Goal: Information Seeking & Learning: Find specific fact

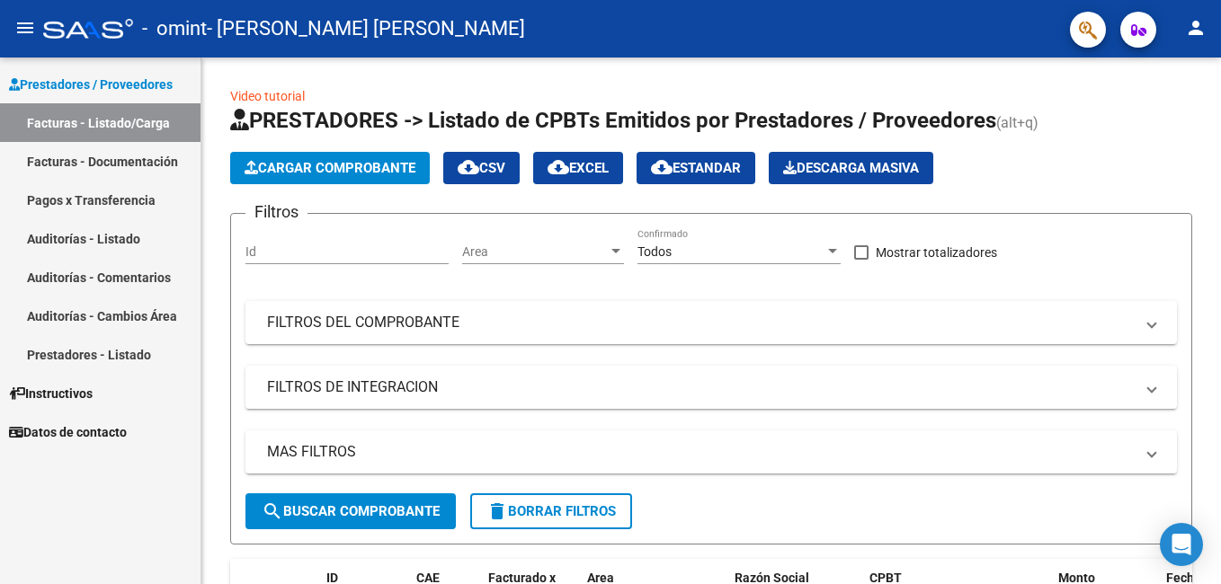
click at [86, 435] on span "Datos de contacto" at bounding box center [68, 433] width 118 height 20
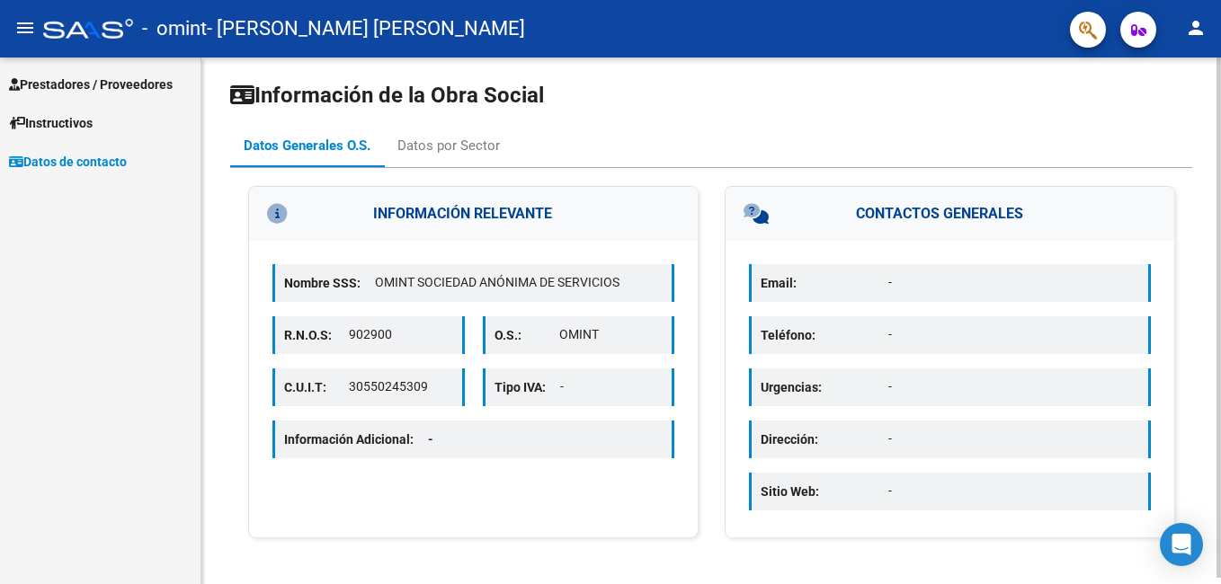
scroll to position [6, 0]
click at [818, 272] on p "Email:" at bounding box center [825, 282] width 128 height 20
click at [845, 284] on p "Email:" at bounding box center [825, 282] width 128 height 20
click at [754, 206] on icon at bounding box center [789, 213] width 91 height 20
click at [755, 211] on icon at bounding box center [789, 213] width 91 height 20
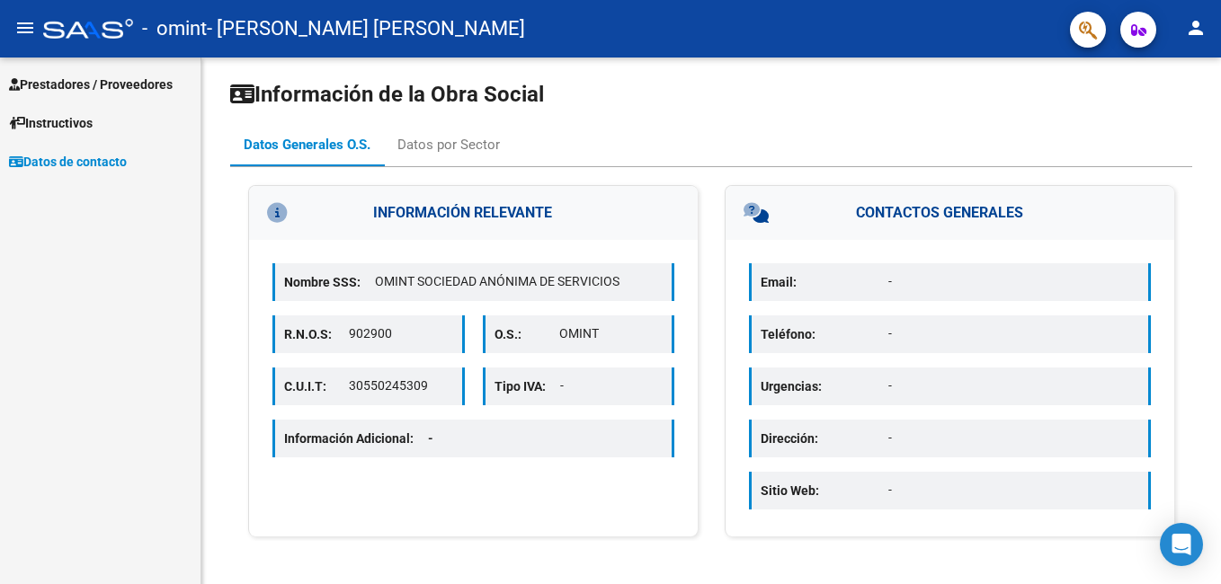
click at [90, 123] on span "Instructivos" at bounding box center [51, 123] width 84 height 20
click at [84, 88] on span "Prestadores / Proveedores" at bounding box center [91, 85] width 164 height 20
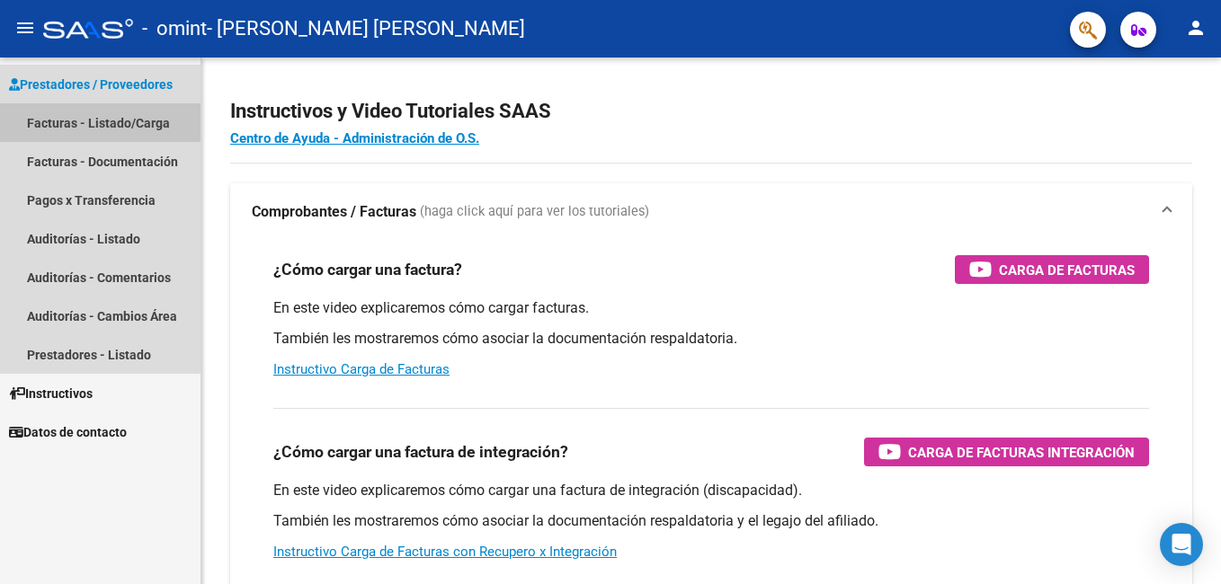
click at [90, 128] on link "Facturas - Listado/Carga" at bounding box center [100, 122] width 201 height 39
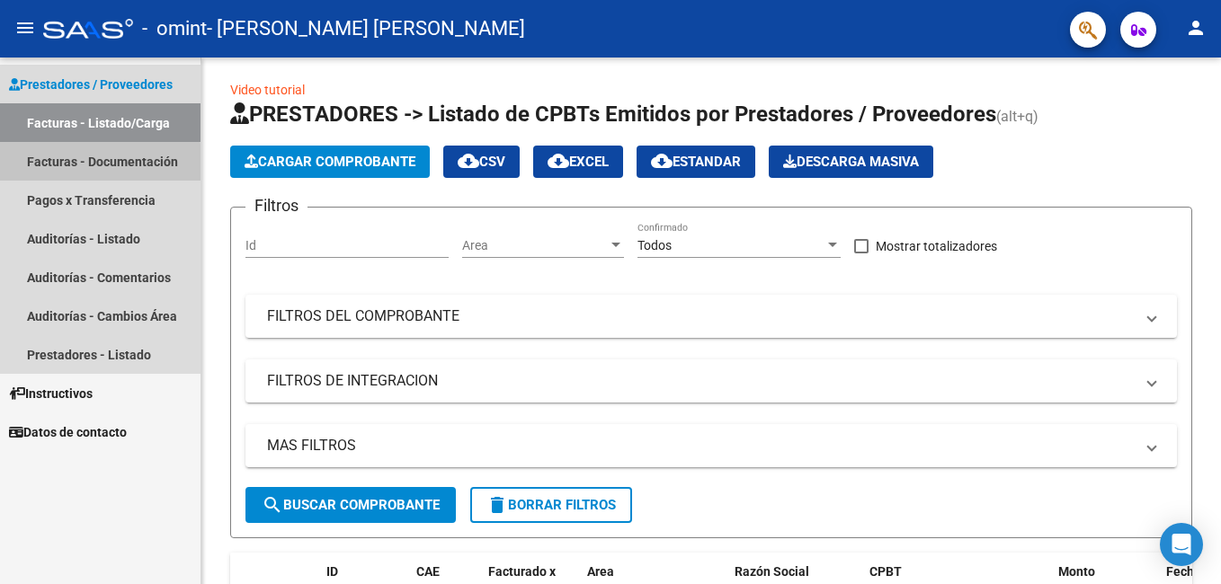
click at [98, 167] on link "Facturas - Documentación" at bounding box center [100, 161] width 201 height 39
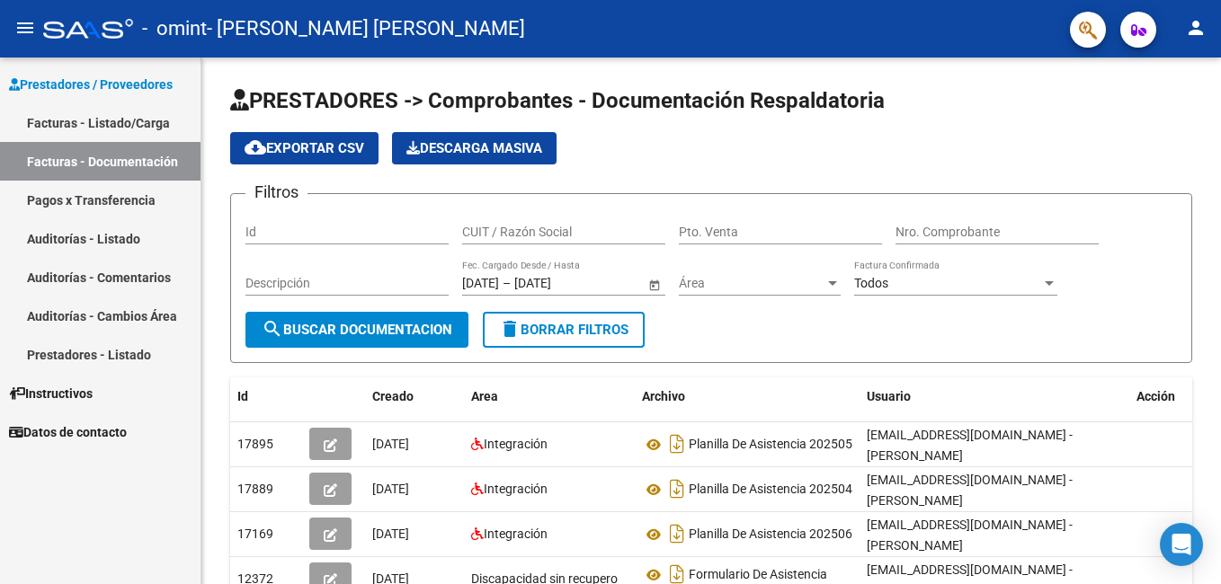
click at [116, 120] on link "Facturas - Listado/Carga" at bounding box center [100, 122] width 201 height 39
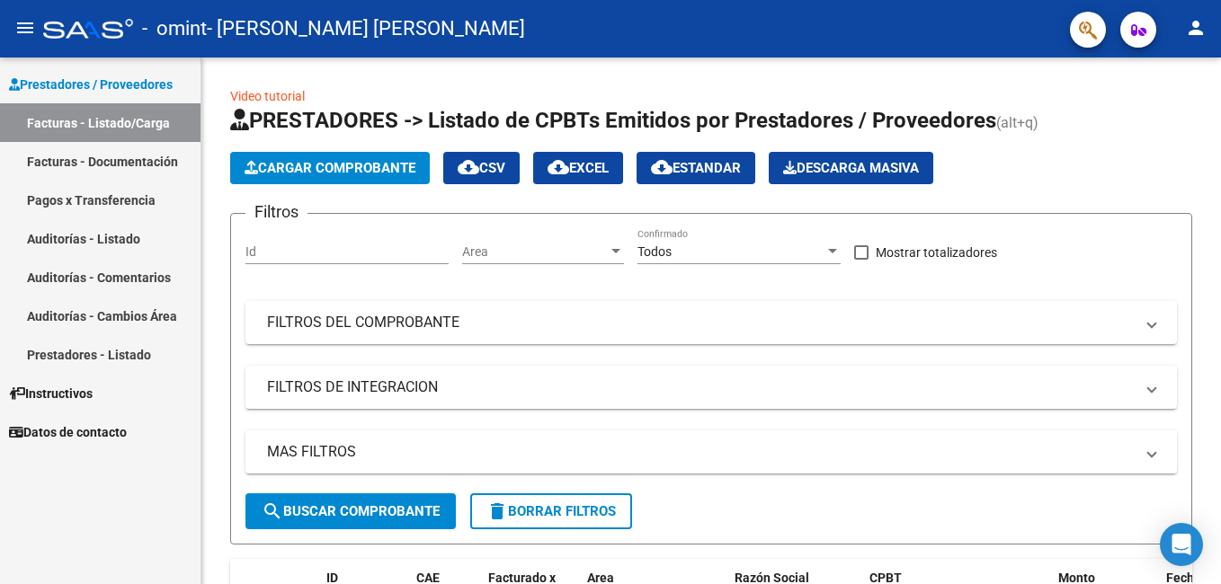
click at [99, 162] on link "Facturas - Documentación" at bounding box center [100, 161] width 201 height 39
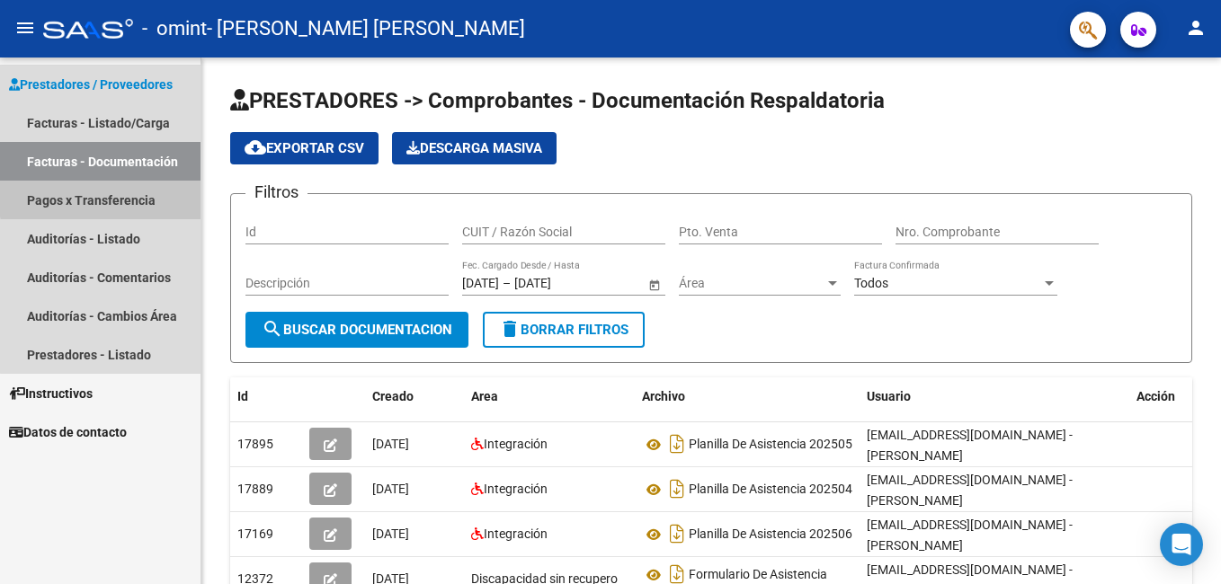
click at [129, 196] on link "Pagos x Transferencia" at bounding box center [100, 200] width 201 height 39
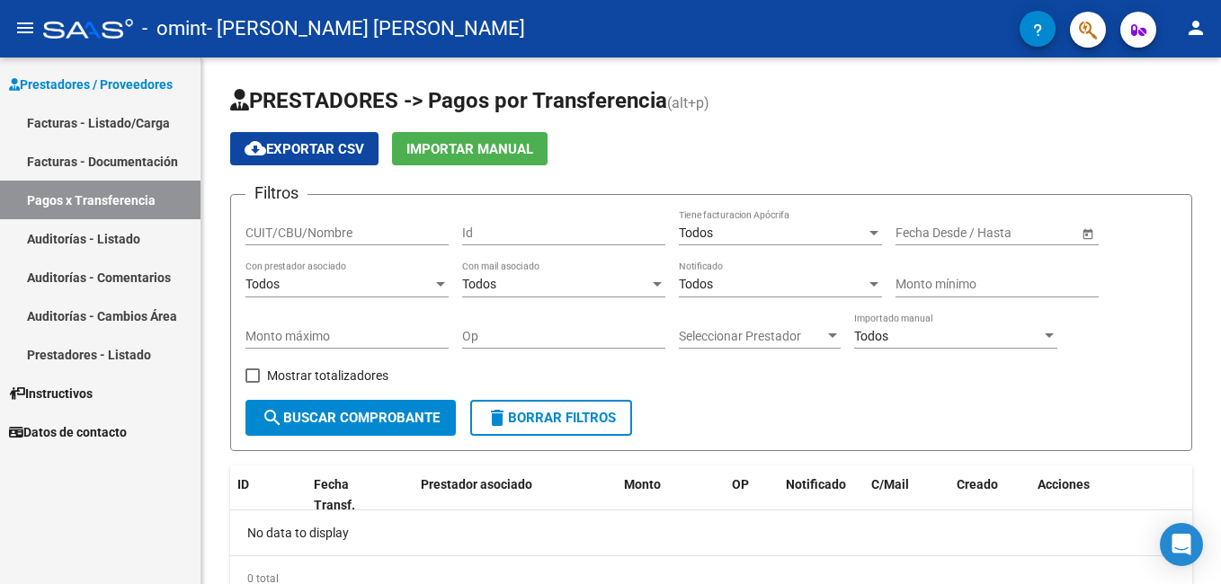
click at [99, 237] on link "Auditorías - Listado" at bounding box center [100, 238] width 201 height 39
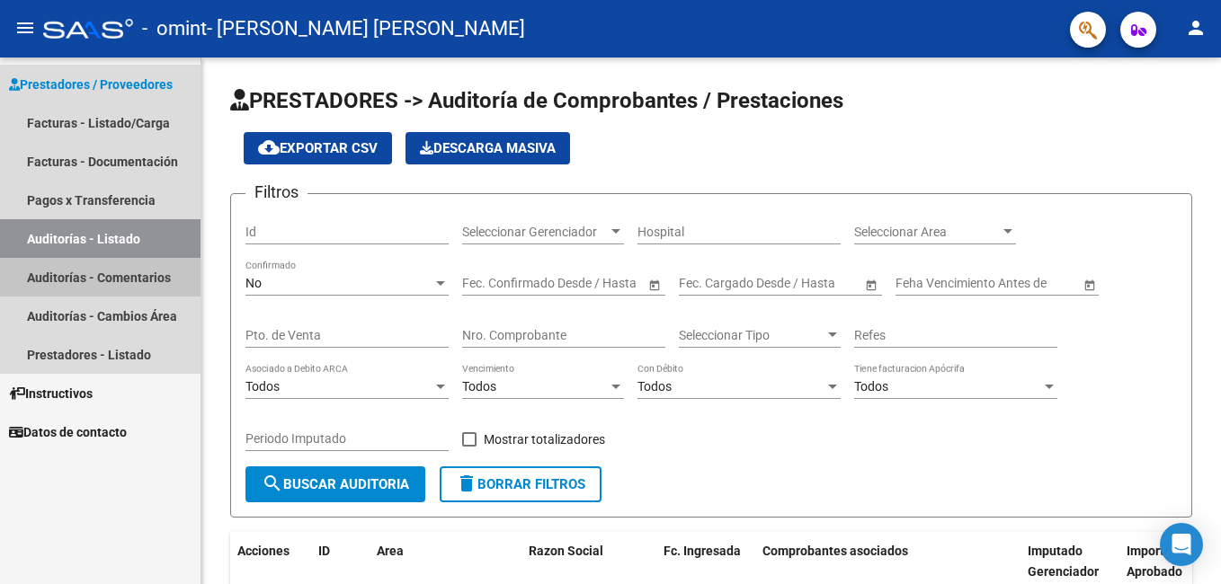
click at [130, 283] on link "Auditorías - Comentarios" at bounding box center [100, 277] width 201 height 39
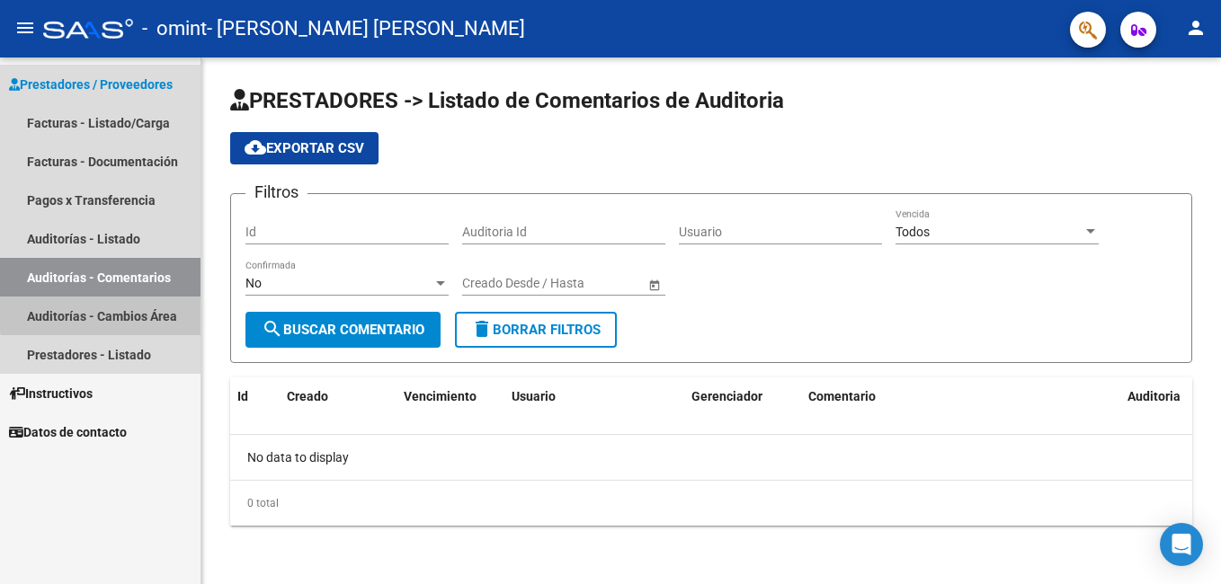
click at [154, 309] on link "Auditorías - Cambios Área" at bounding box center [100, 316] width 201 height 39
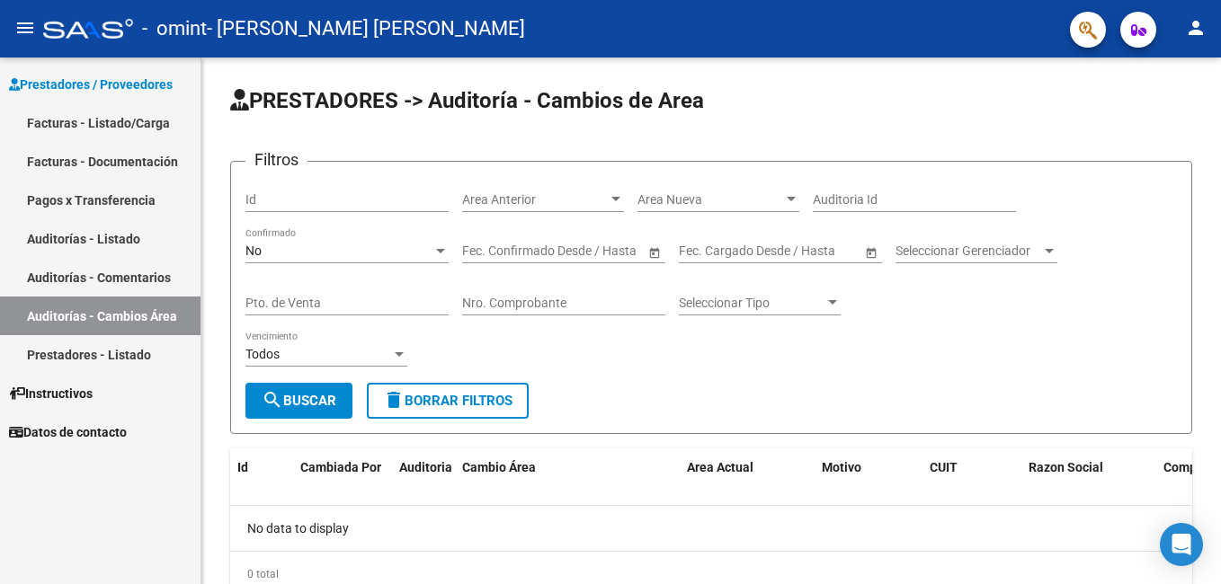
click at [117, 351] on link "Prestadores - Listado" at bounding box center [100, 354] width 201 height 39
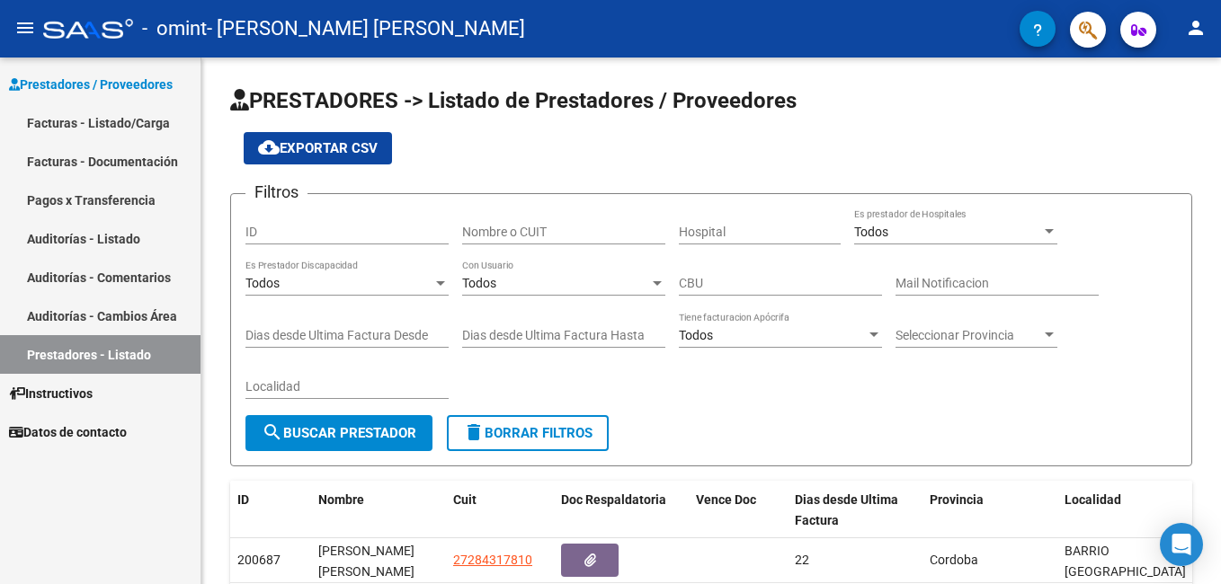
click at [97, 109] on link "Facturas - Listado/Carga" at bounding box center [100, 122] width 201 height 39
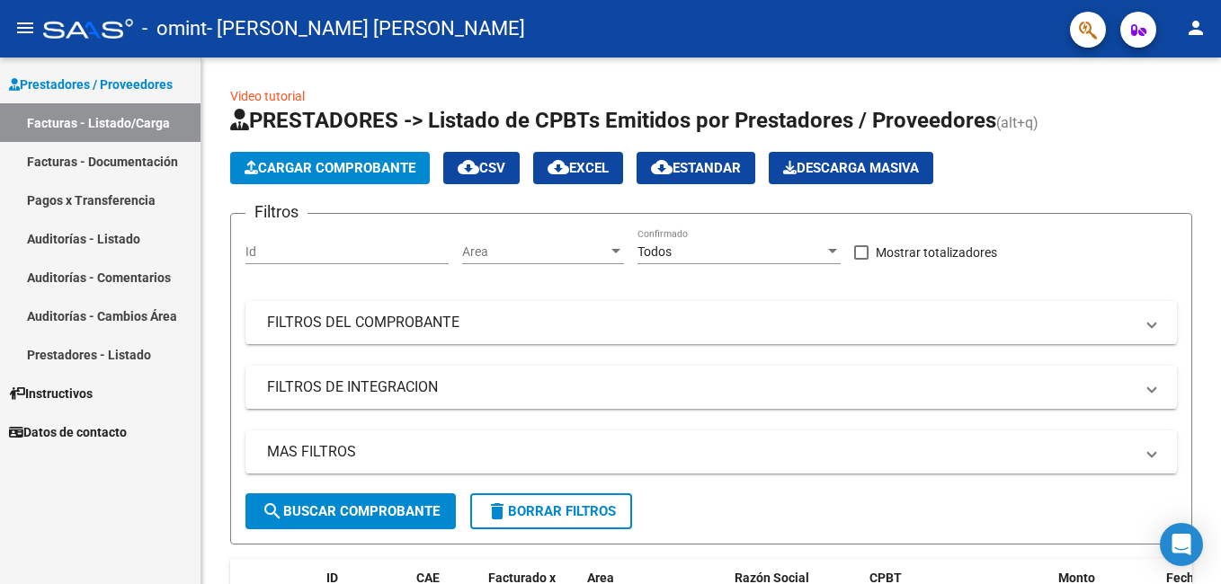
click at [135, 161] on link "Facturas - Documentación" at bounding box center [100, 161] width 201 height 39
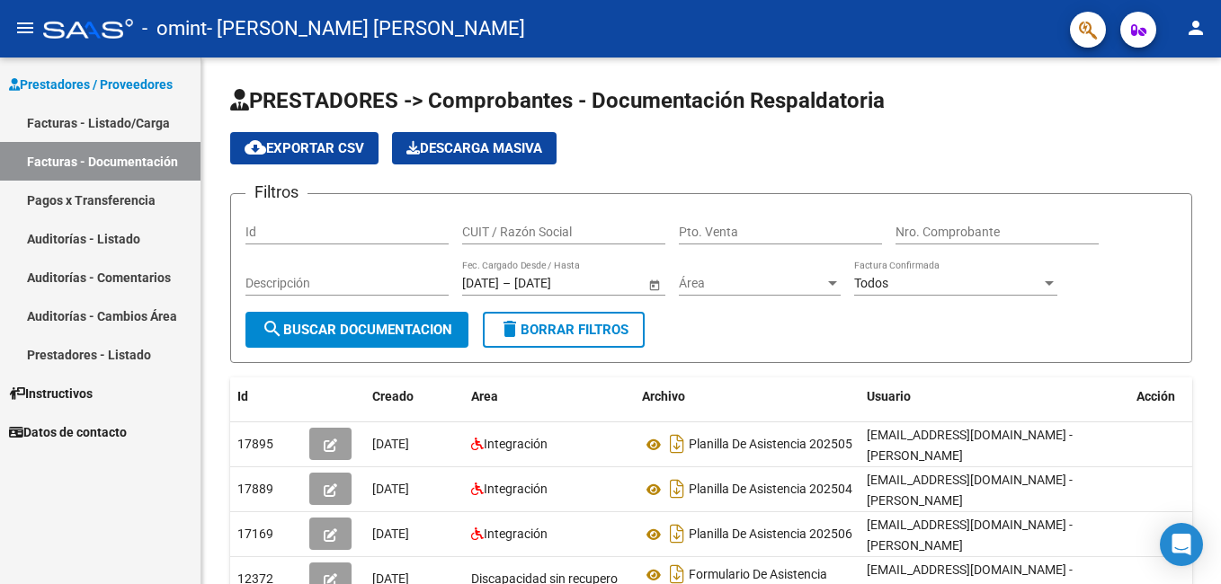
click at [116, 429] on span "Datos de contacto" at bounding box center [68, 433] width 118 height 20
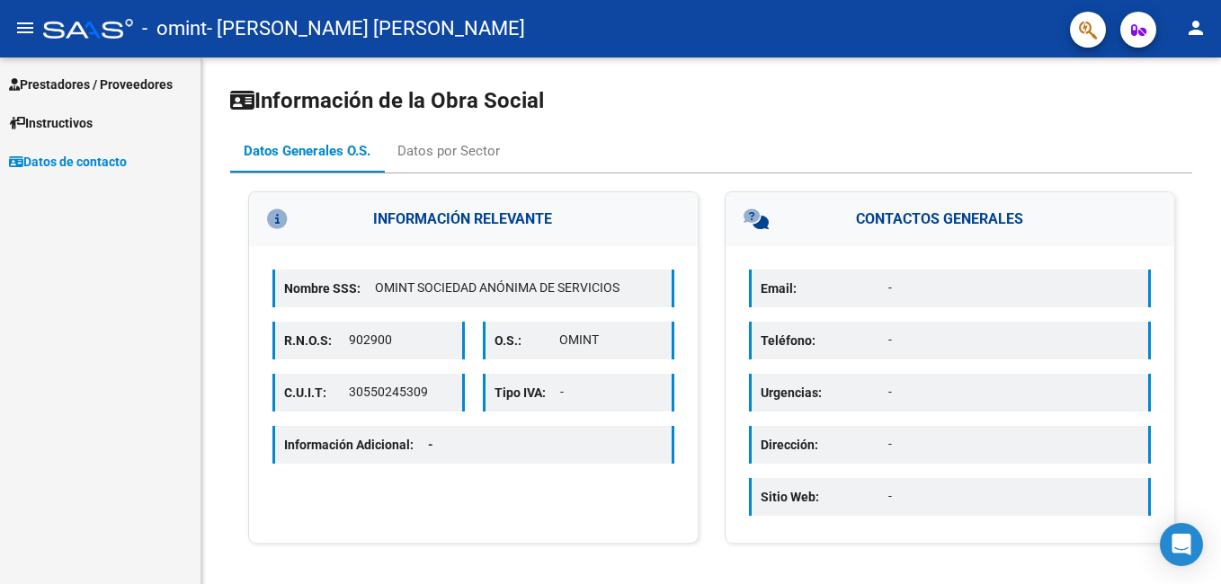
click at [67, 76] on span "Prestadores / Proveedores" at bounding box center [91, 85] width 164 height 20
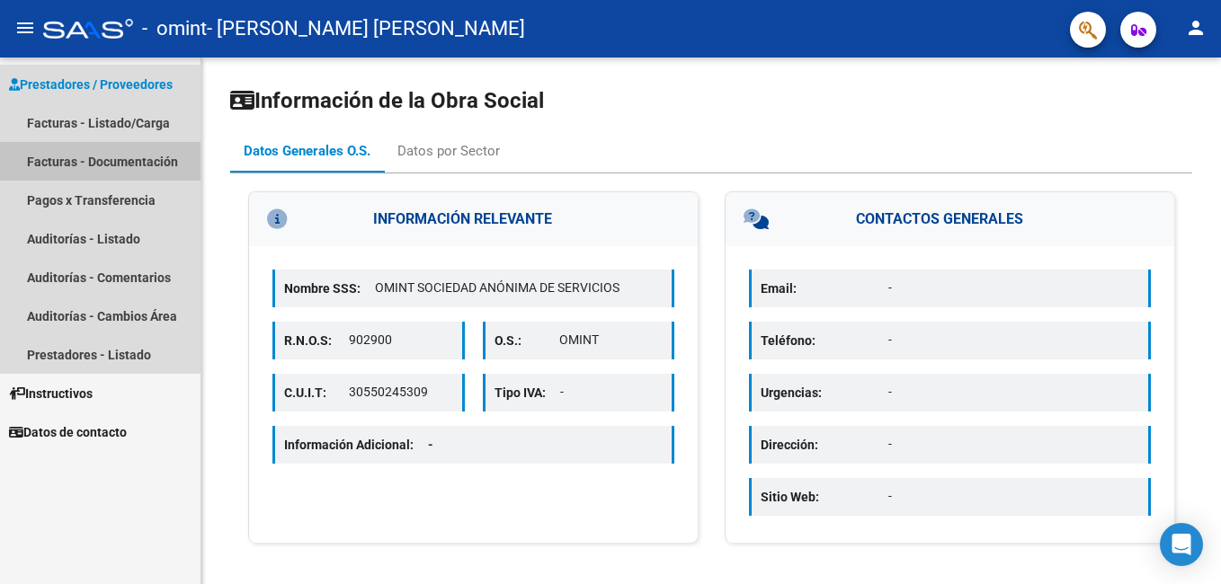
click at [105, 148] on link "Facturas - Documentación" at bounding box center [100, 161] width 201 height 39
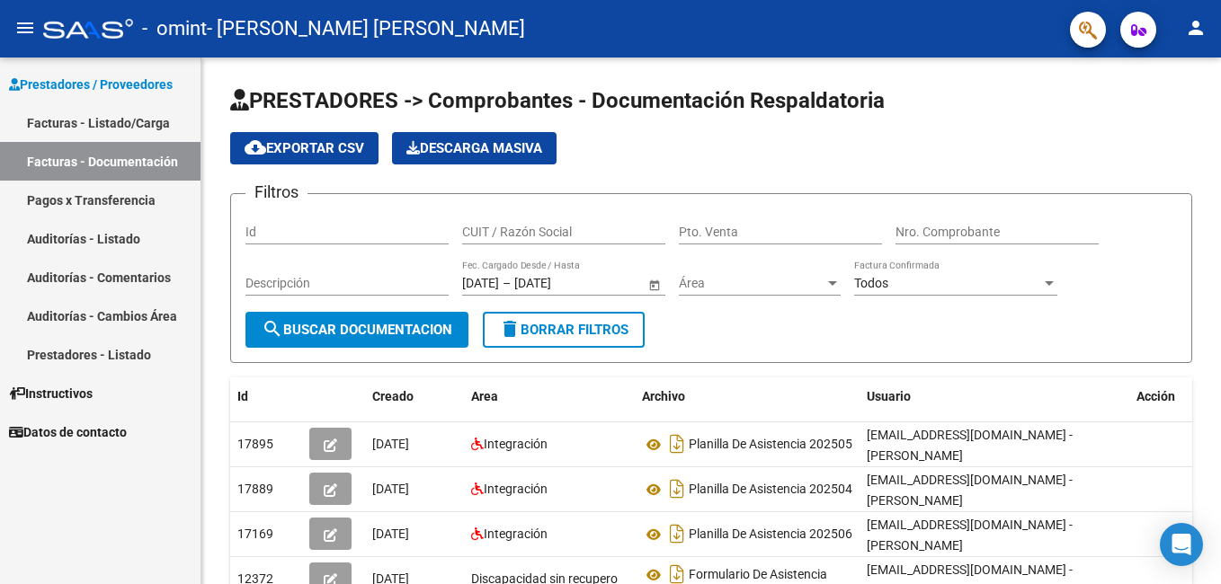
click at [77, 432] on span "Datos de contacto" at bounding box center [68, 433] width 118 height 20
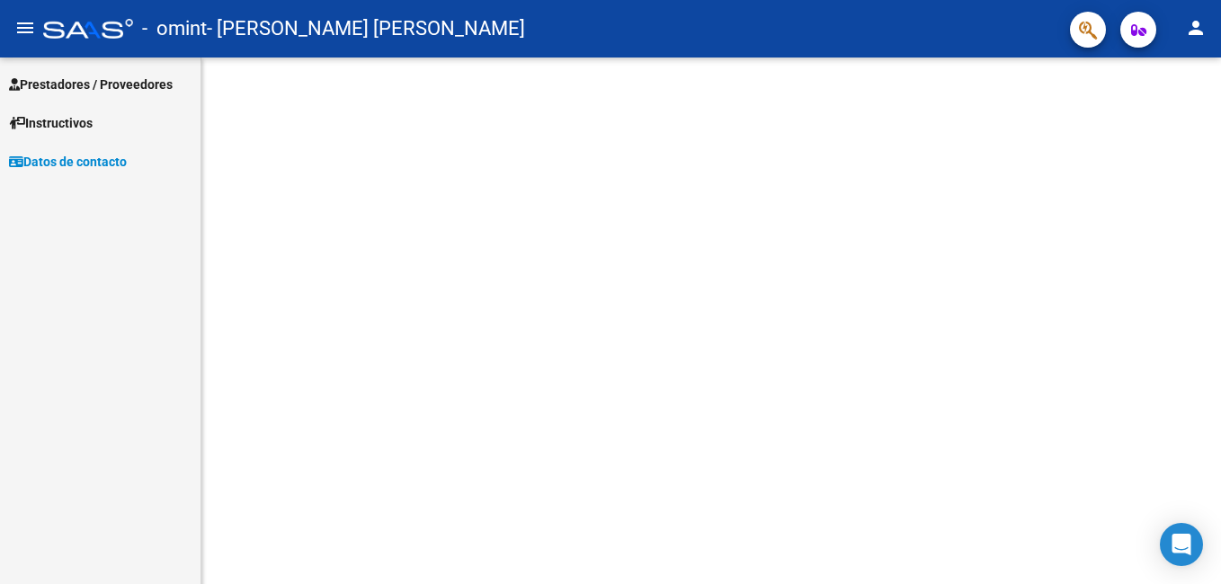
click at [36, 69] on link "Prestadores / Proveedores" at bounding box center [100, 84] width 201 height 39
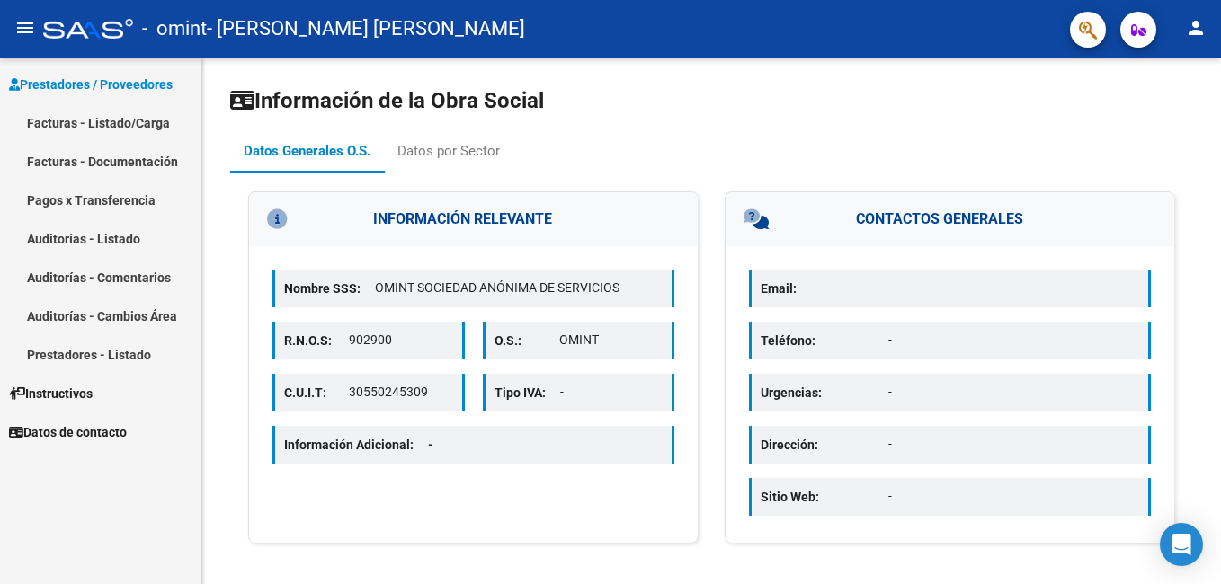
click at [130, 350] on link "Prestadores - Listado" at bounding box center [100, 354] width 201 height 39
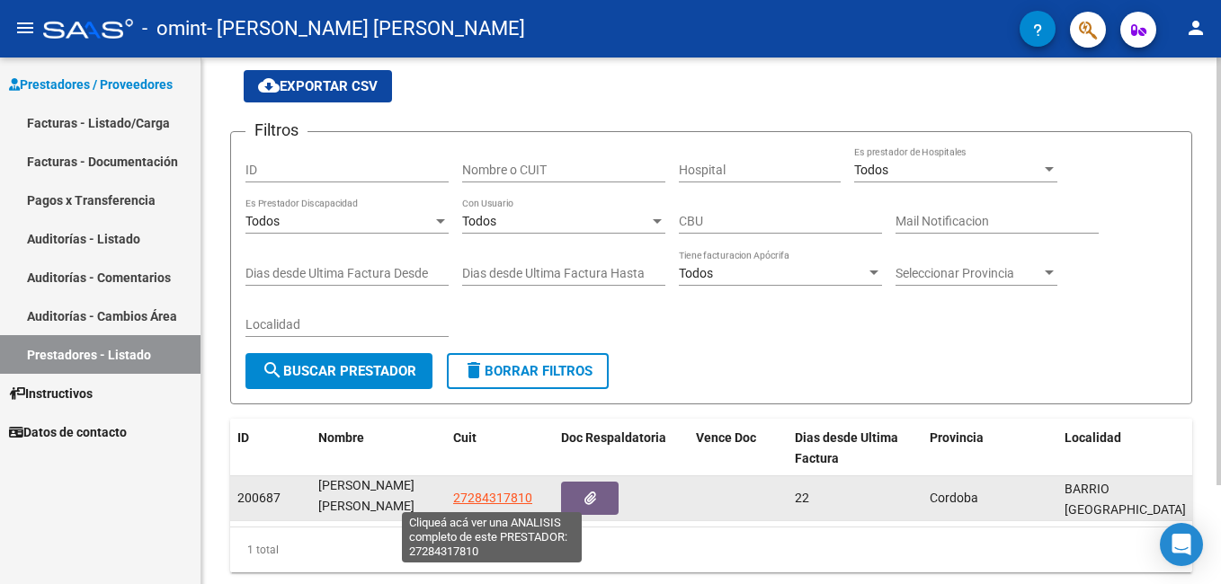
click at [472, 501] on span "27284317810" at bounding box center [492, 498] width 79 height 14
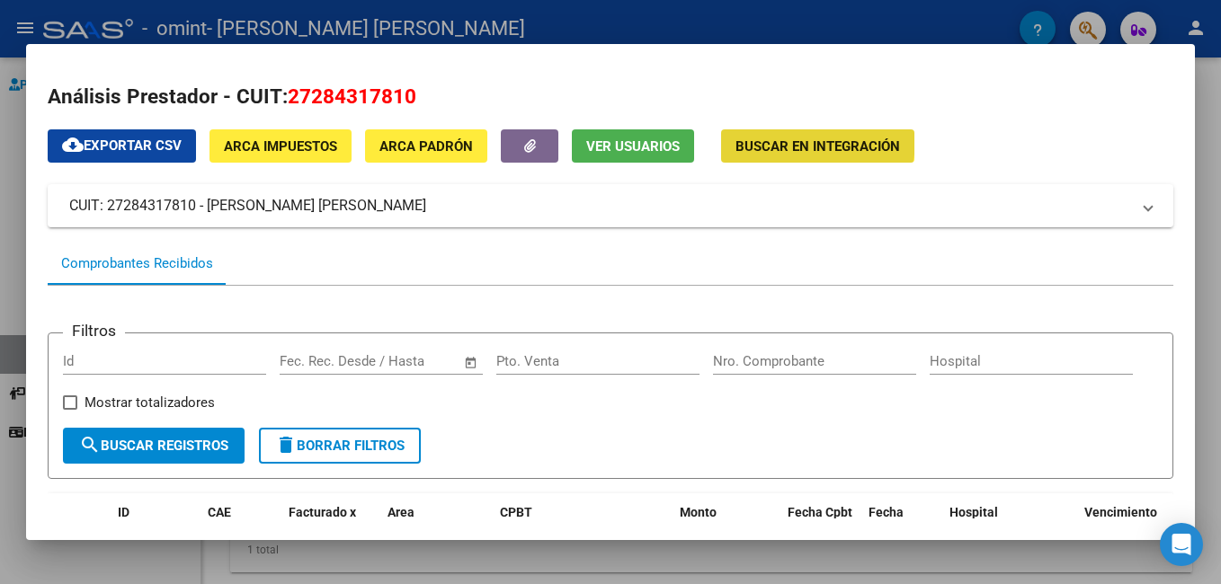
click at [761, 138] on span "Buscar en Integración" at bounding box center [817, 146] width 165 height 16
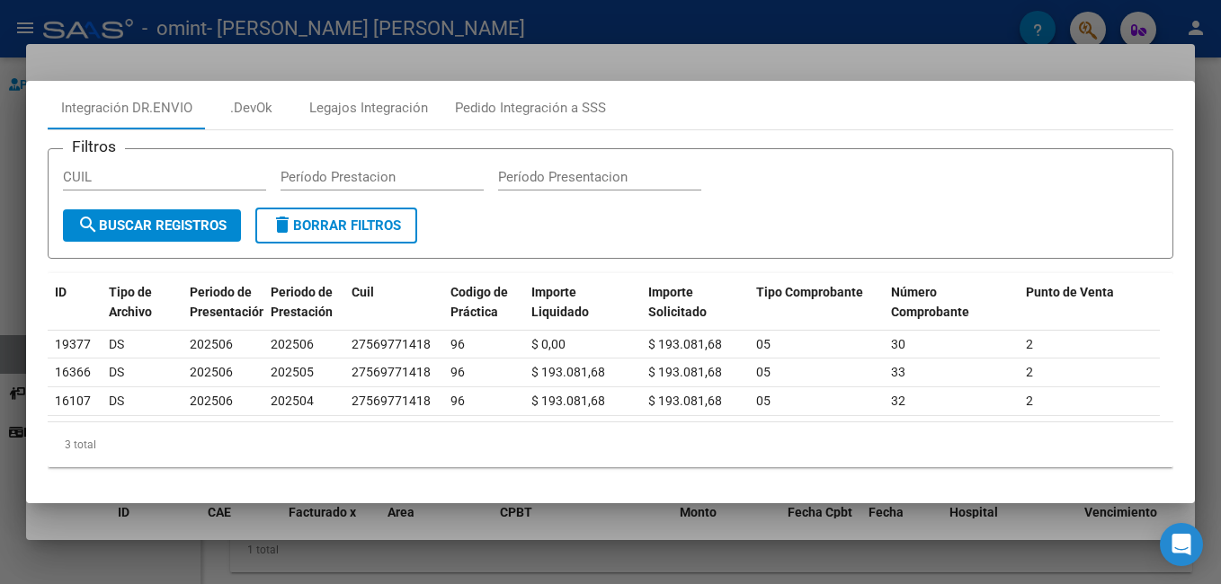
click at [498, 58] on div at bounding box center [610, 292] width 1221 height 584
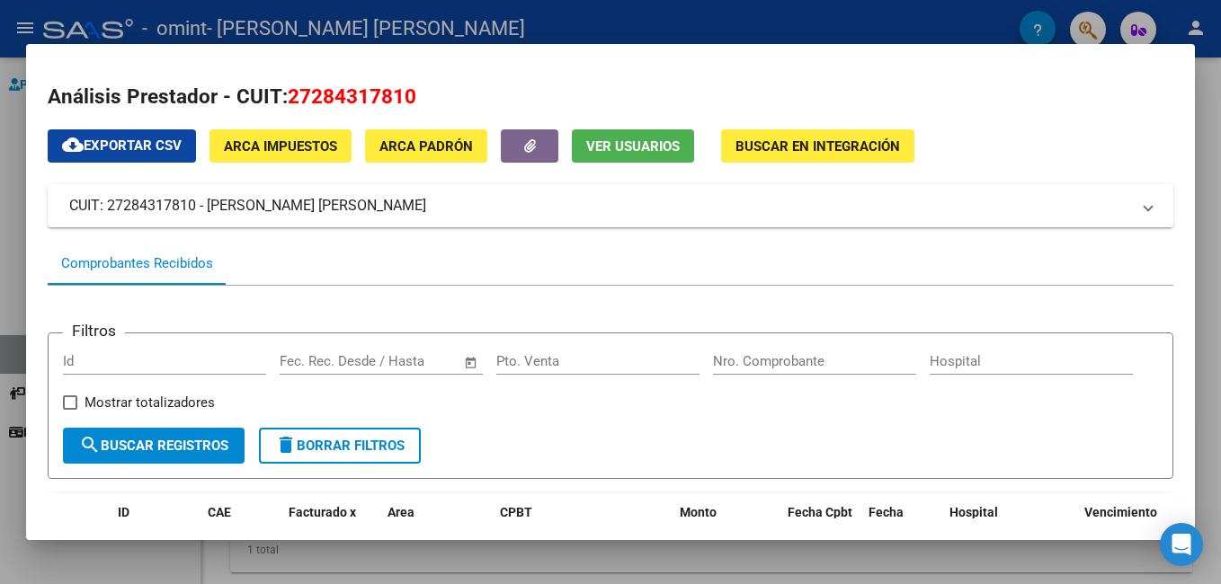
click at [819, 147] on span "Buscar en Integración" at bounding box center [817, 146] width 165 height 16
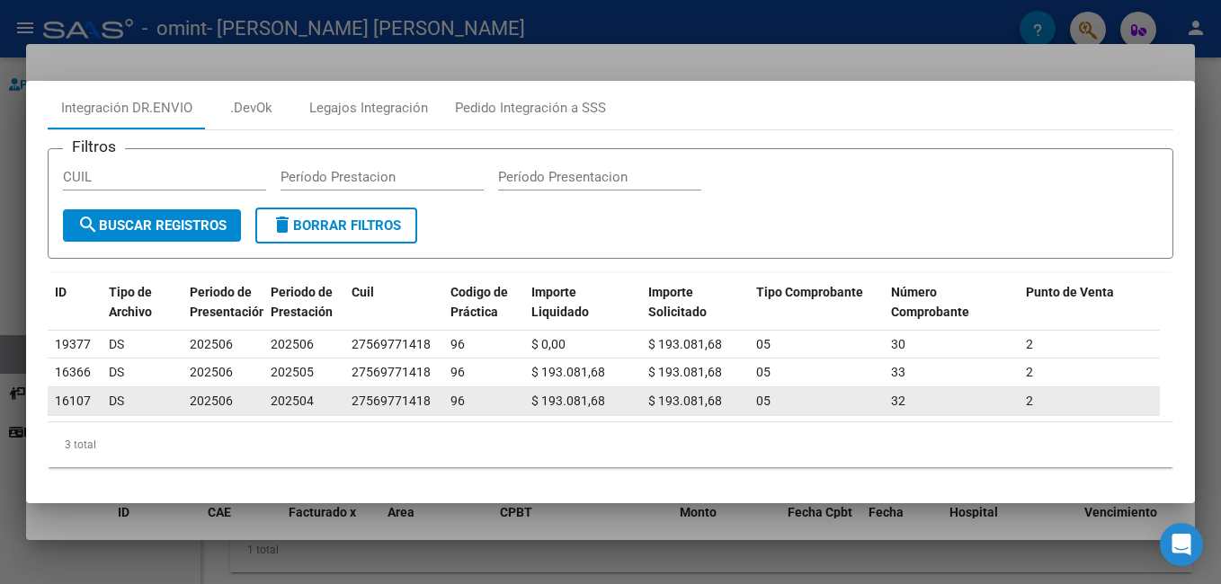
scroll to position [44, 0]
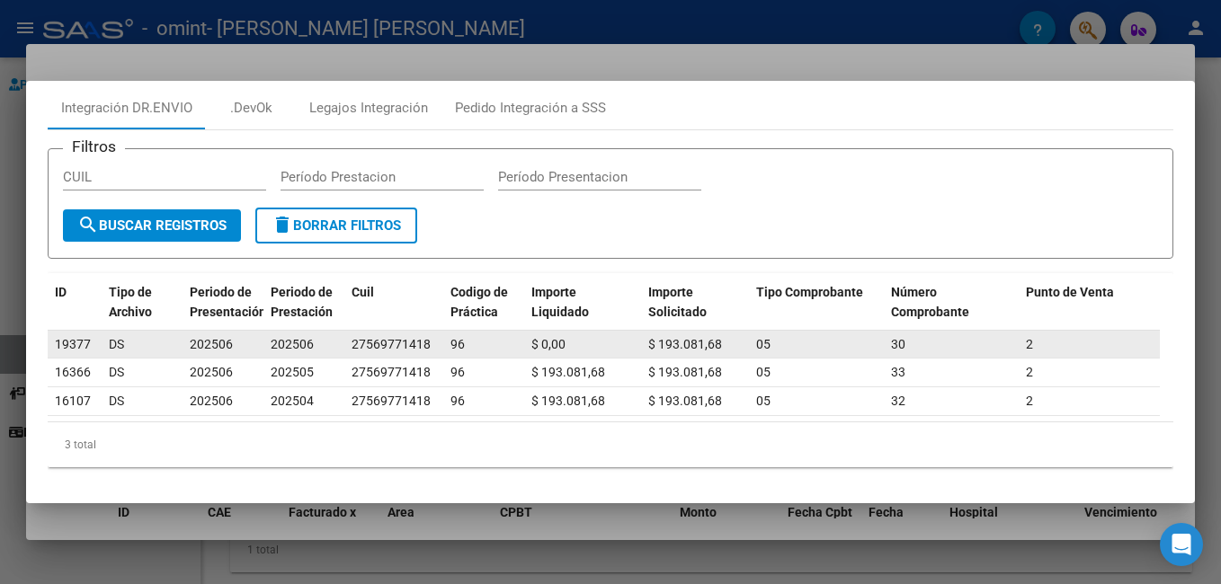
drag, startPoint x: 352, startPoint y: 327, endPoint x: 460, endPoint y: 316, distance: 109.3
click at [460, 331] on div "19377 DS 202506 202506 27569771418 96 $ 0,00 $ 193.081,68 05 30 2 104 845973375…" at bounding box center [736, 345] width 1376 height 29
copy div "27569771418 9"
